Goal: Use online tool/utility: Utilize a website feature to perform a specific function

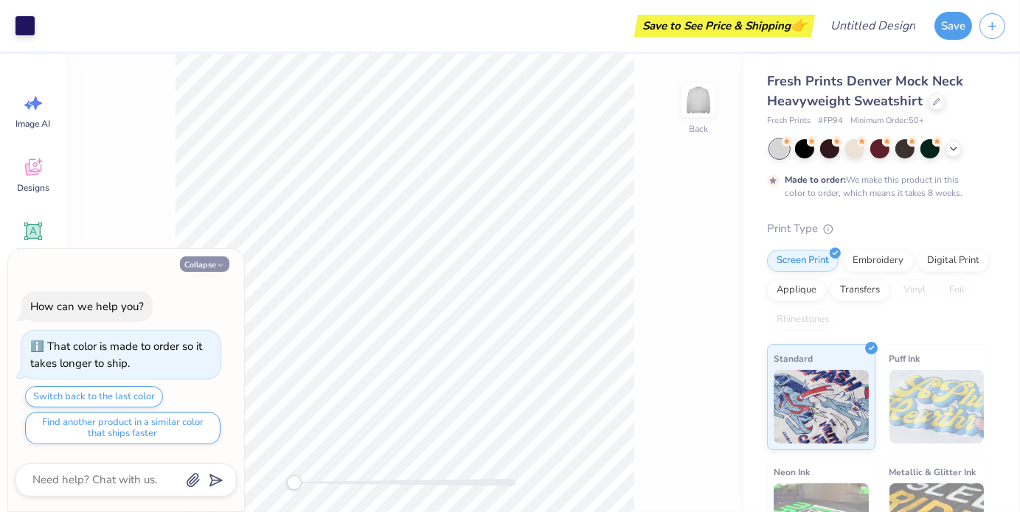
click at [205, 269] on button "Collapse" at bounding box center [204, 264] width 49 height 15
type textarea "x"
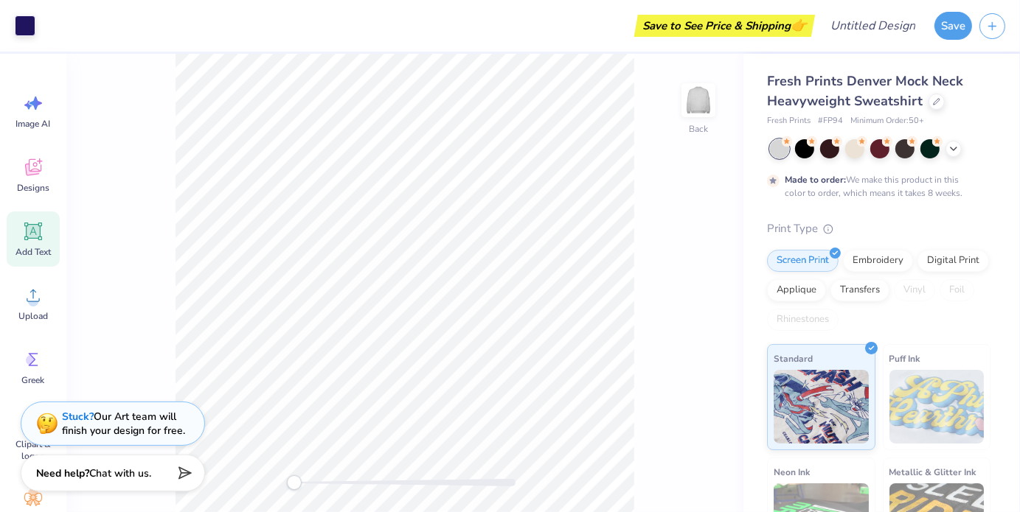
click at [44, 237] on div "Add Text" at bounding box center [33, 239] width 53 height 55
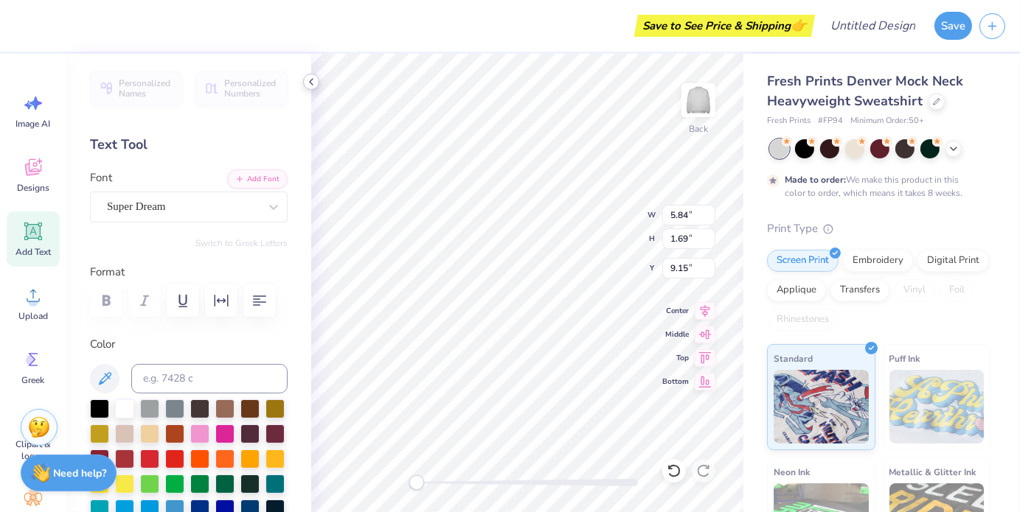
click at [312, 87] on icon at bounding box center [311, 82] width 12 height 12
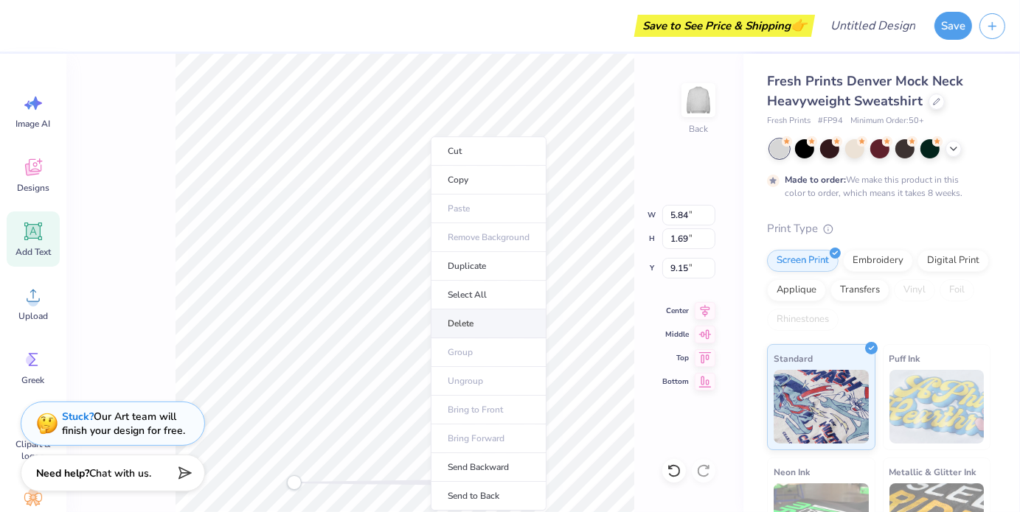
click at [444, 321] on li "Delete" at bounding box center [489, 324] width 116 height 29
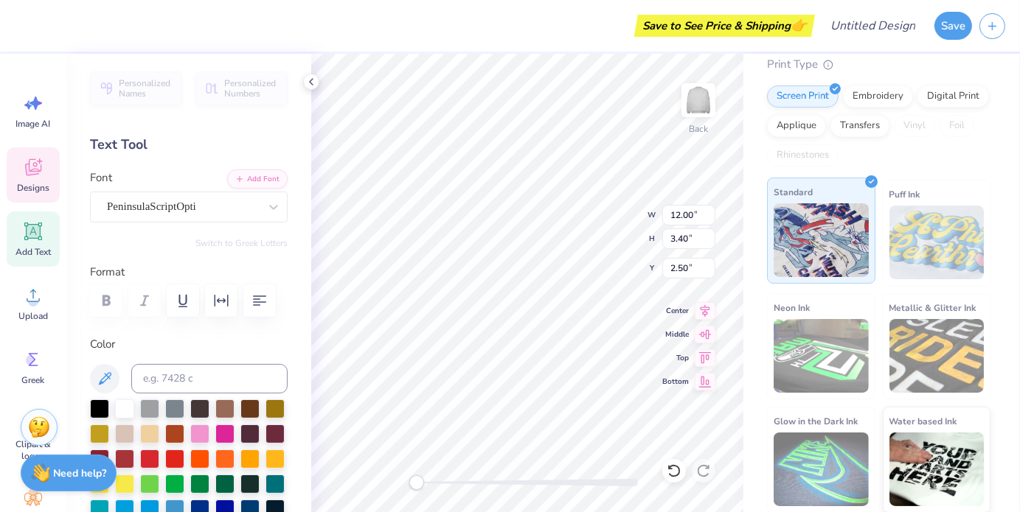
scroll to position [164, 0]
click at [854, 400] on div "Neon Ink" at bounding box center [821, 347] width 108 height 106
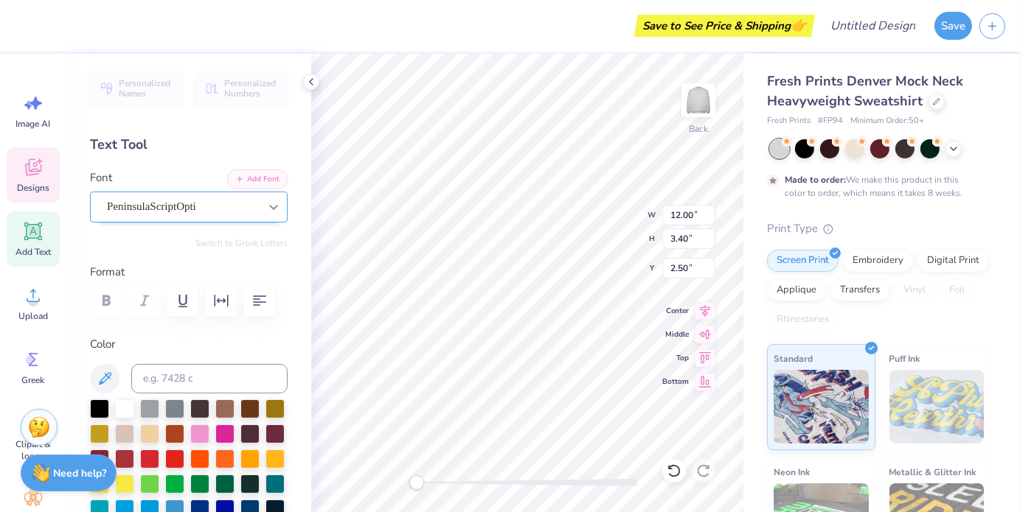
click at [266, 202] on icon at bounding box center [273, 207] width 15 height 15
click at [268, 235] on div "Personalized Names Personalized Numbers Text Tool Add Font Font Select is focus…" at bounding box center [188, 283] width 245 height 459
click at [35, 374] on div "Greek" at bounding box center [33, 367] width 53 height 55
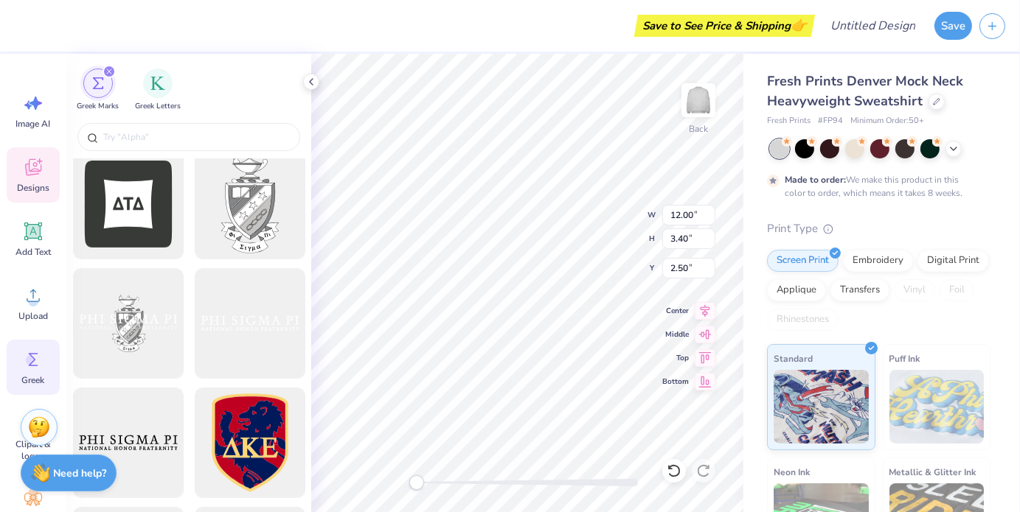
scroll to position [607, 0]
click at [153, 136] on input "text" at bounding box center [196, 137] width 189 height 15
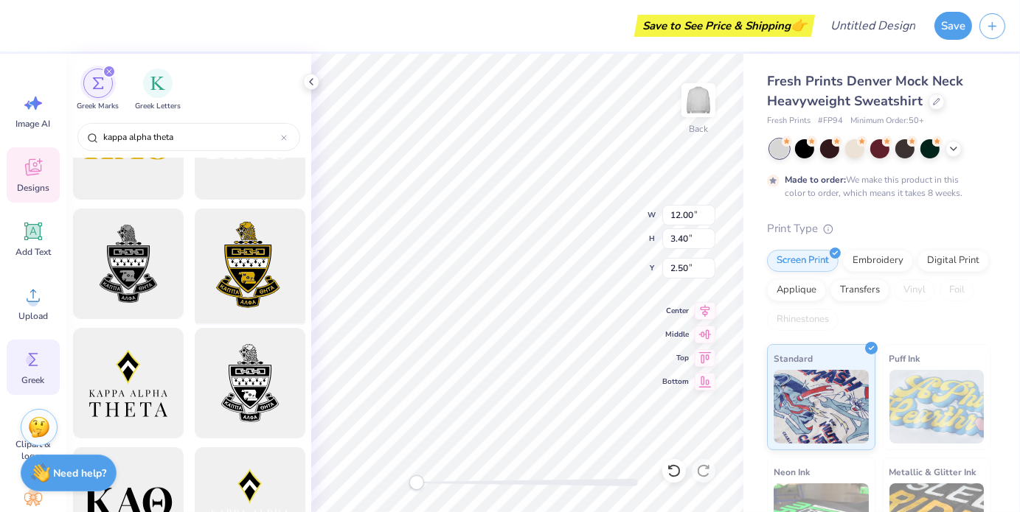
scroll to position [68, 0]
type input "kappa alpha theta"
click at [268, 229] on div at bounding box center [250, 266] width 122 height 122
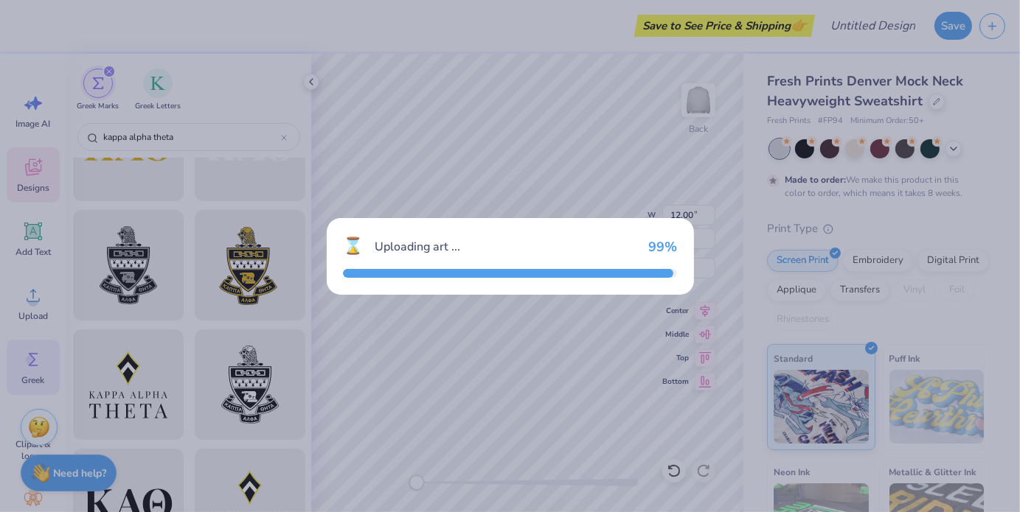
type input "12.21"
type input "16.47"
type input "3.00"
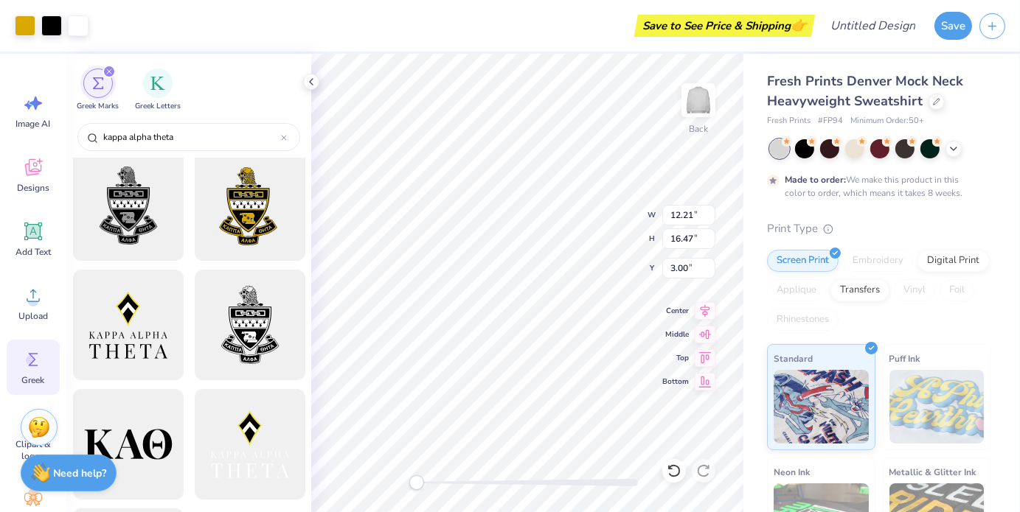
scroll to position [242, 0]
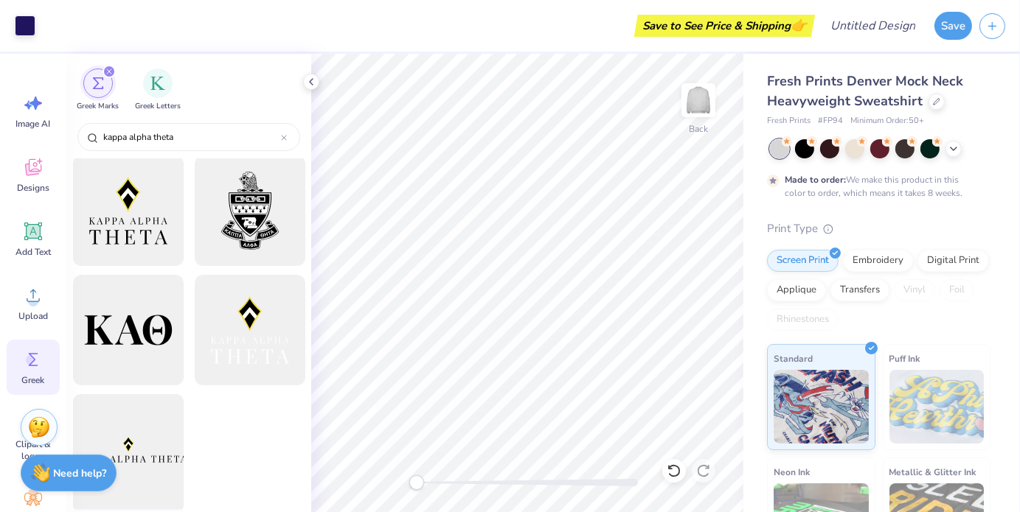
click at [144, 448] on div at bounding box center [128, 450] width 122 height 122
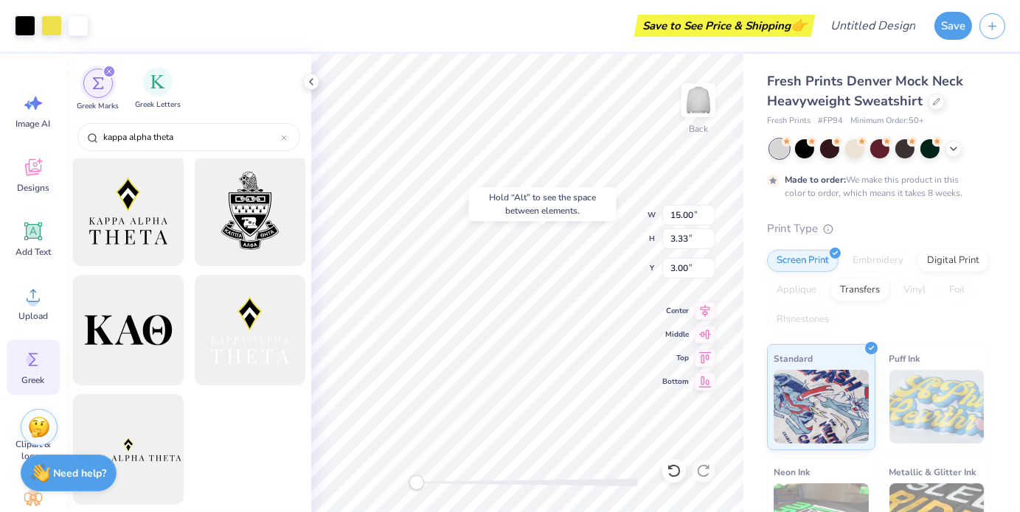
click at [147, 95] on div "Greek Letters" at bounding box center [158, 88] width 46 height 43
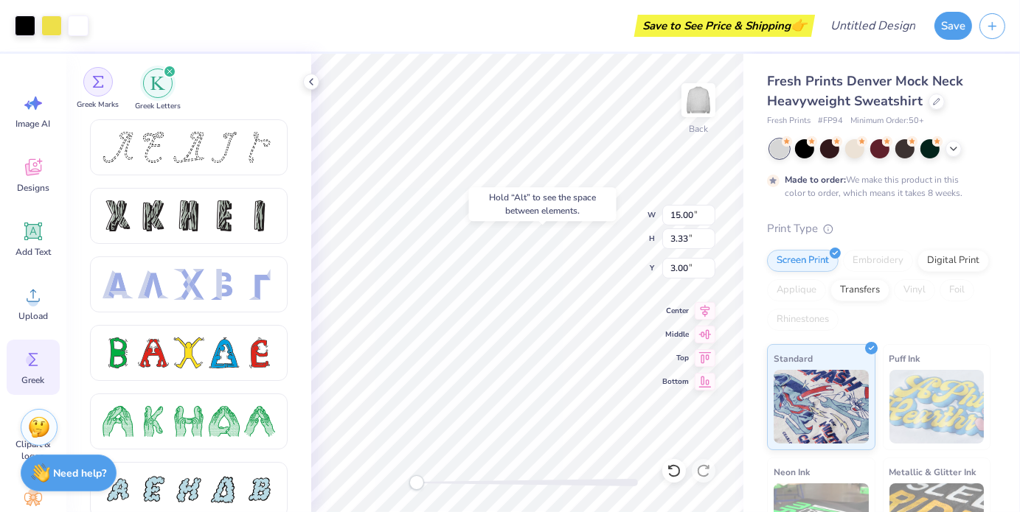
click at [109, 82] on div "filter for Greek Marks" at bounding box center [97, 81] width 29 height 29
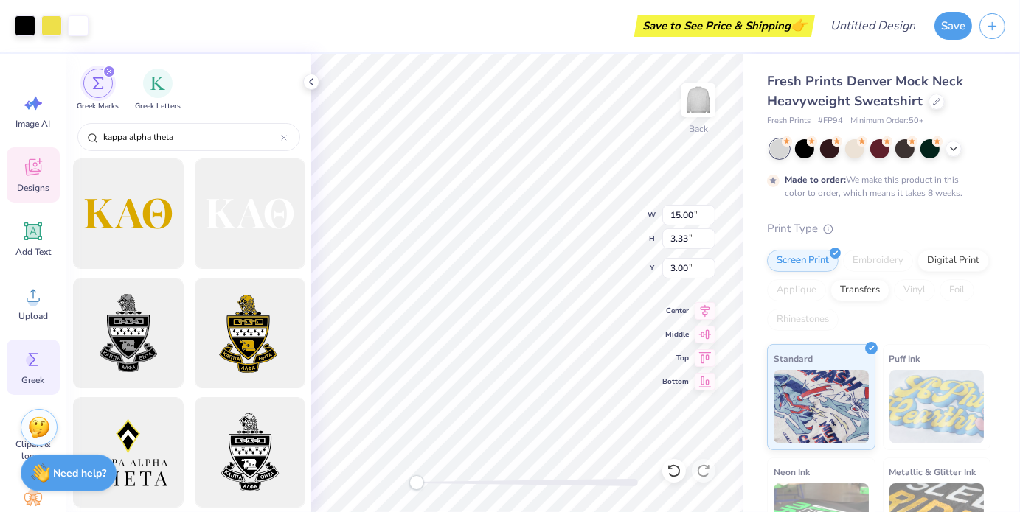
click at [29, 189] on span "Designs" at bounding box center [33, 188] width 32 height 12
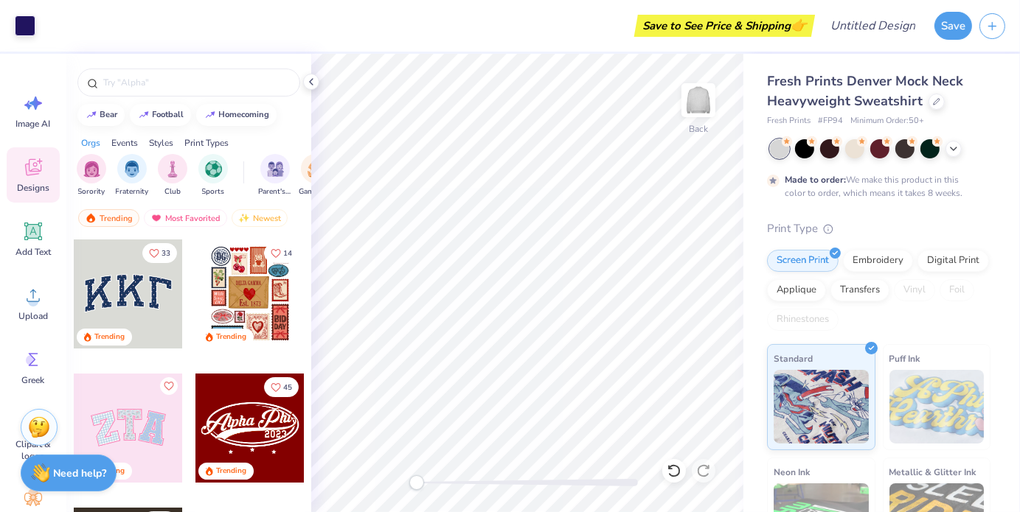
click at [129, 290] on div at bounding box center [128, 294] width 109 height 109
